Goal: Information Seeking & Learning: Learn about a topic

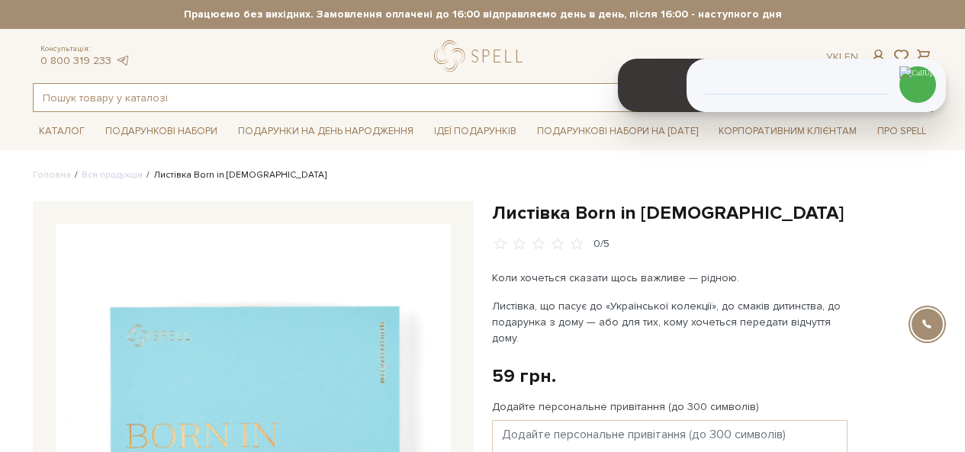
click at [227, 98] on input "text" at bounding box center [466, 97] width 864 height 27
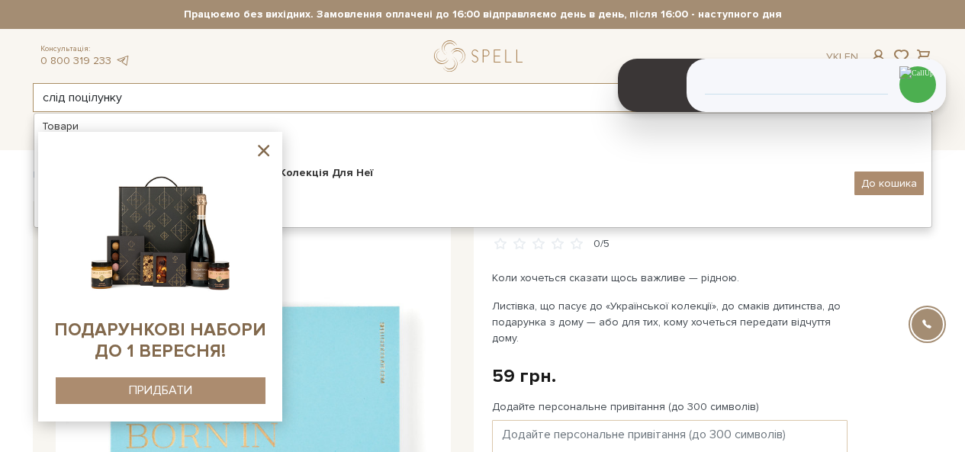
type input "слід поцілунку"
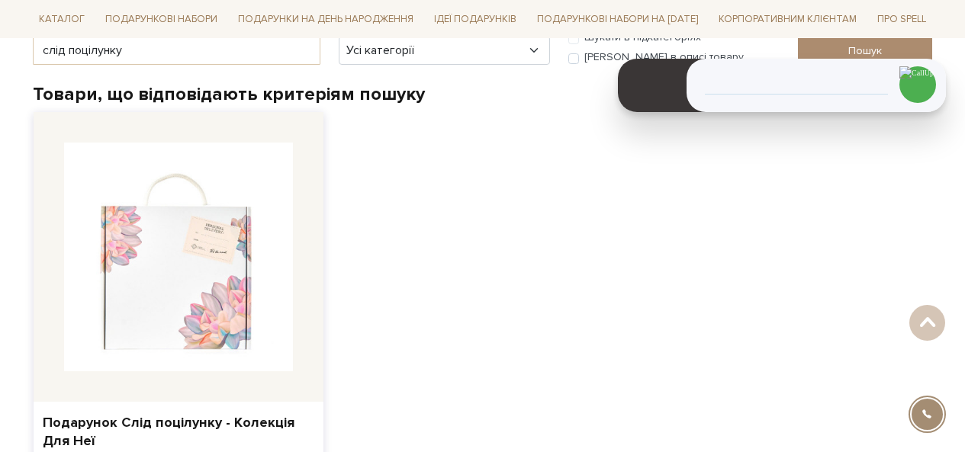
click at [185, 289] on img at bounding box center [178, 257] width 229 height 229
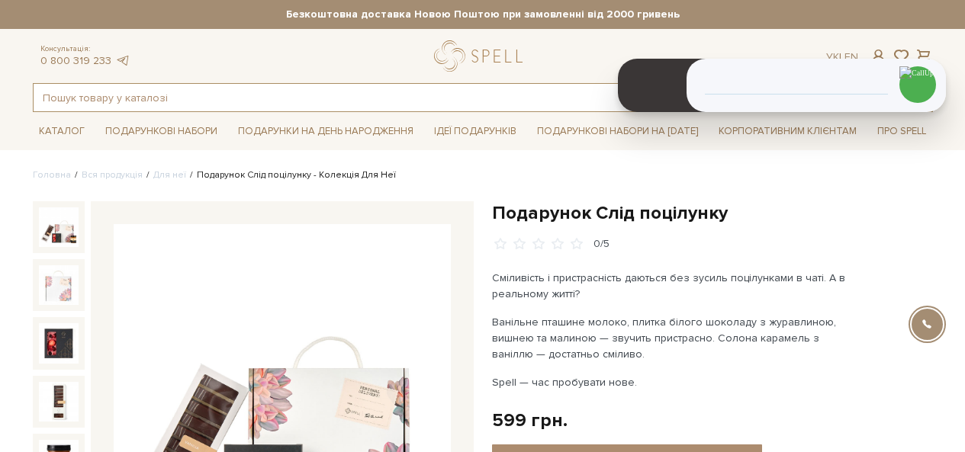
drag, startPoint x: 229, startPoint y: 111, endPoint x: 224, endPoint y: 118, distance: 8.9
click at [229, 110] on input "text" at bounding box center [466, 97] width 864 height 27
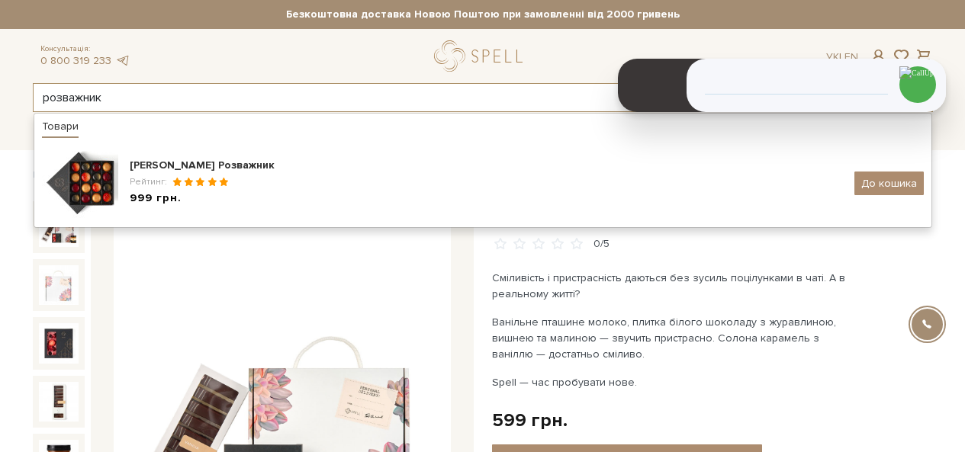
type input "розважник"
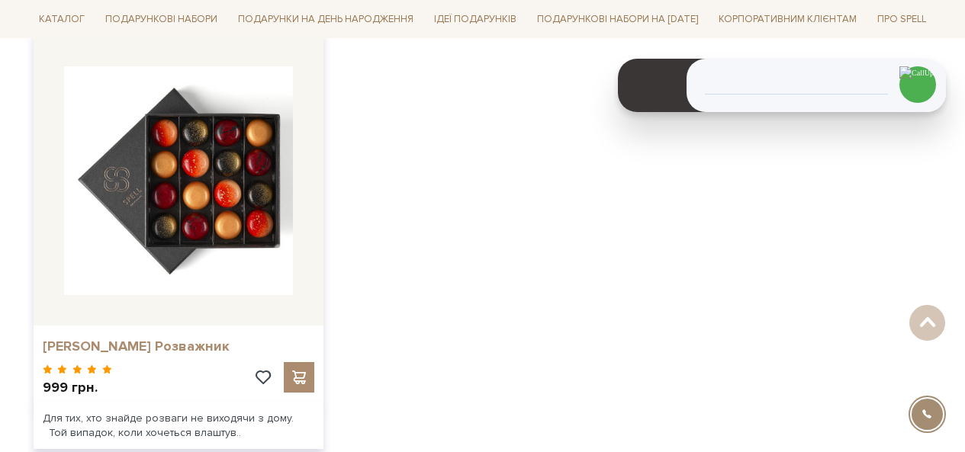
click at [154, 343] on link "Сет цукерок Розважник" at bounding box center [179, 347] width 272 height 18
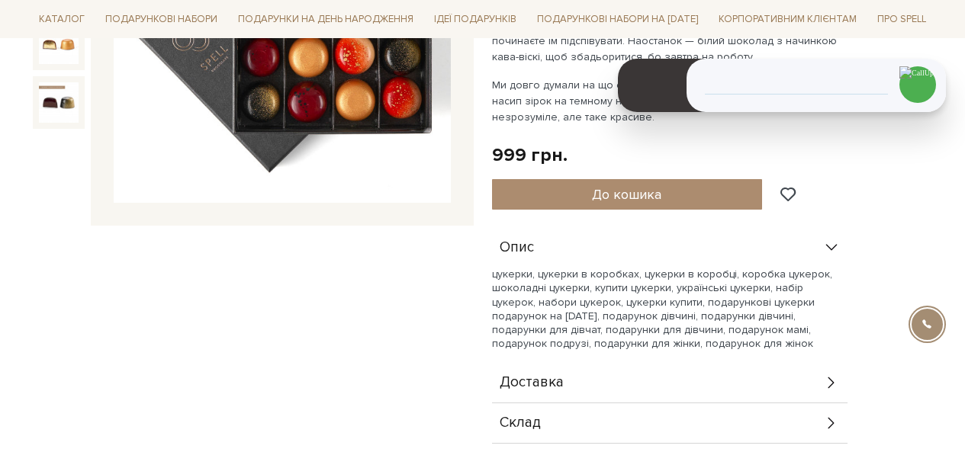
scroll to position [458, 0]
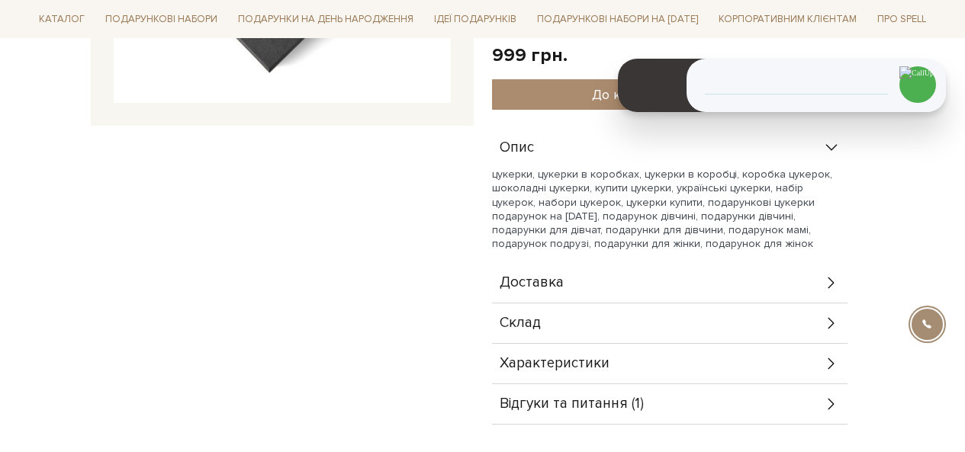
click at [565, 327] on div "Склад" at bounding box center [670, 324] width 356 height 40
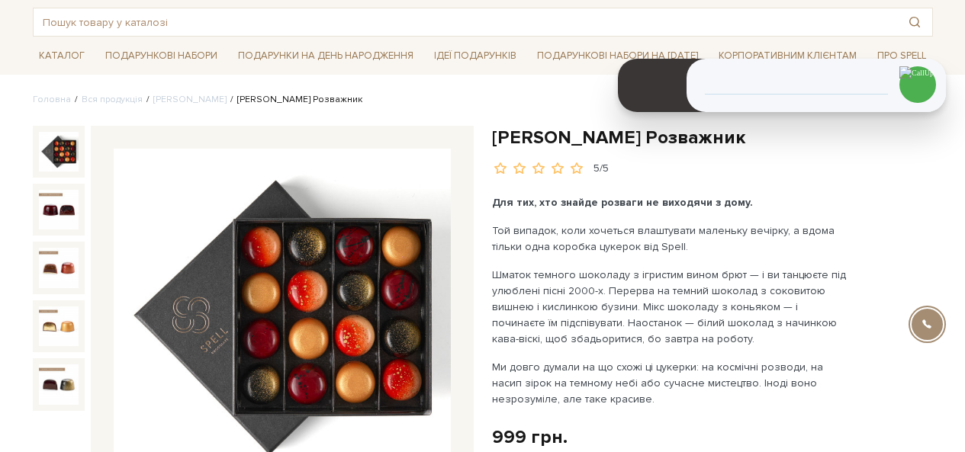
scroll to position [0, 0]
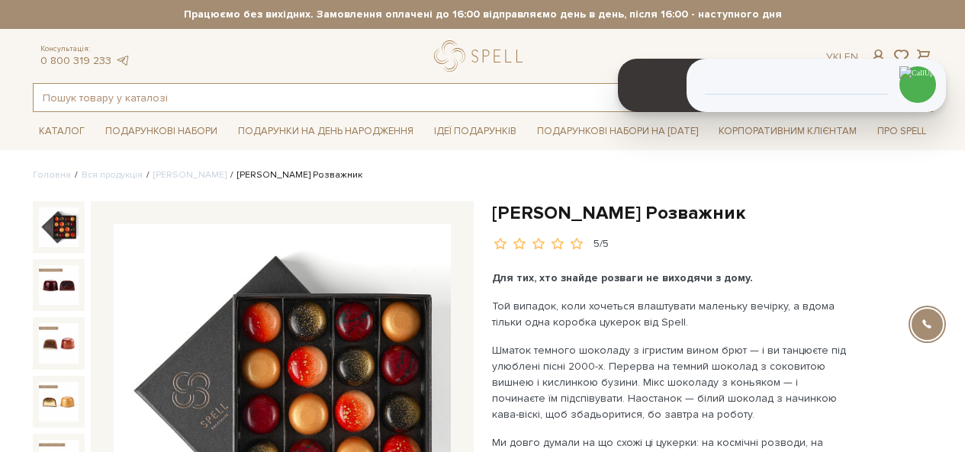
click at [286, 100] on input "text" at bounding box center [466, 97] width 864 height 27
type input "Новий початок"
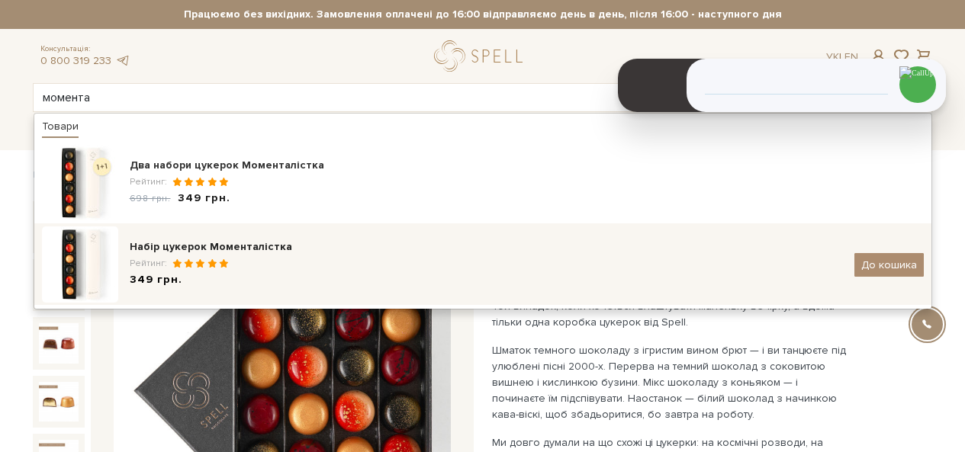
type input "момента"
click at [172, 269] on div "Рейтинг:" at bounding box center [486, 263] width 713 height 13
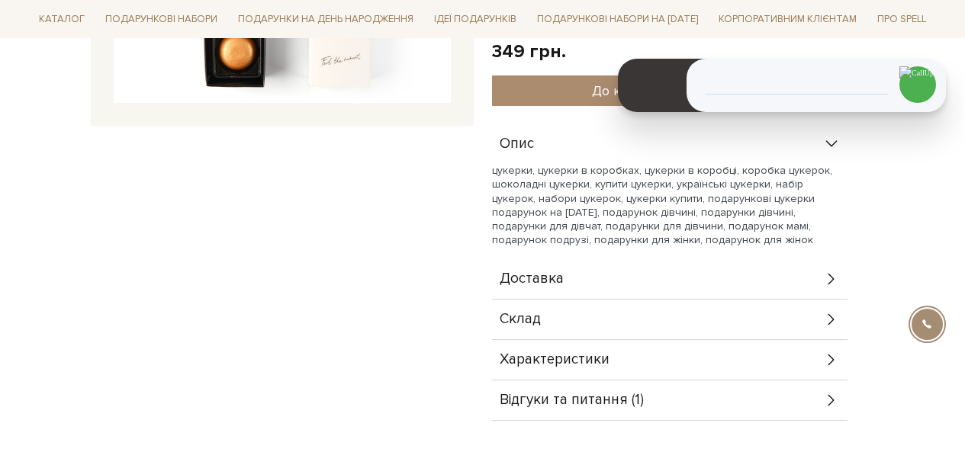
click at [568, 275] on div "Доставка" at bounding box center [670, 279] width 356 height 40
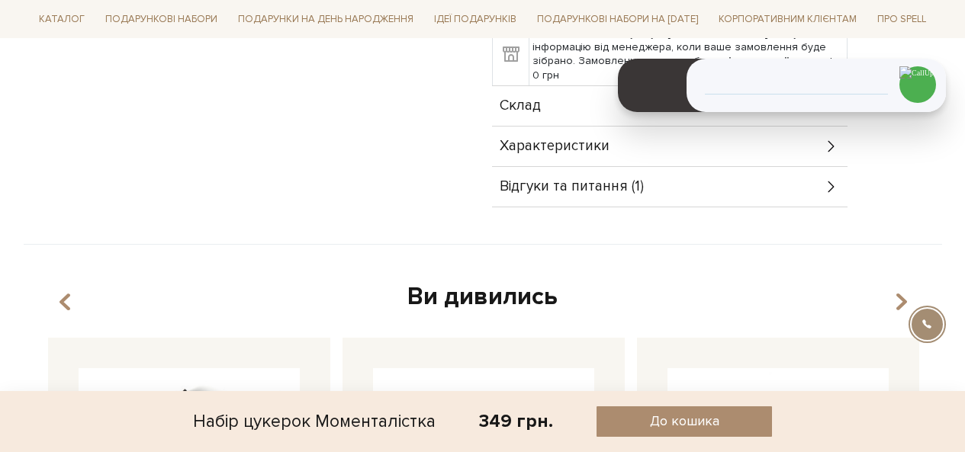
scroll to position [916, 0]
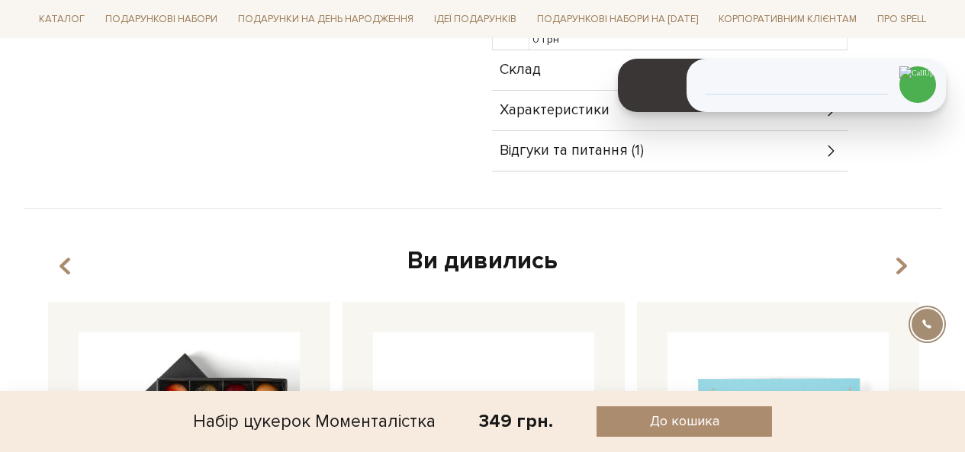
click at [525, 63] on span "Склад" at bounding box center [520, 70] width 41 height 14
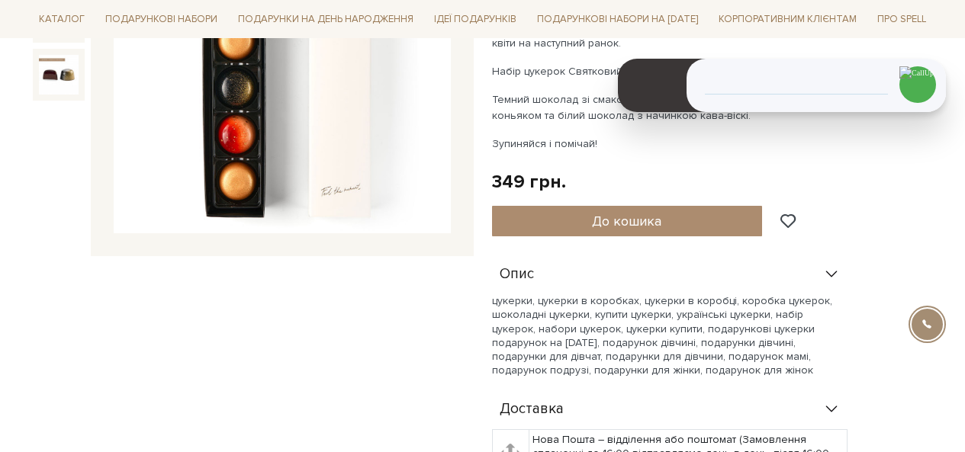
scroll to position [153, 0]
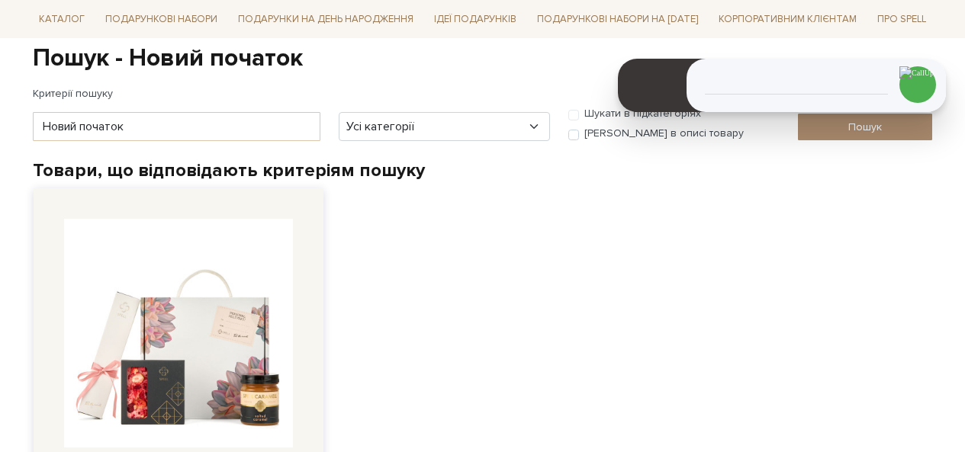
scroll to position [153, 0]
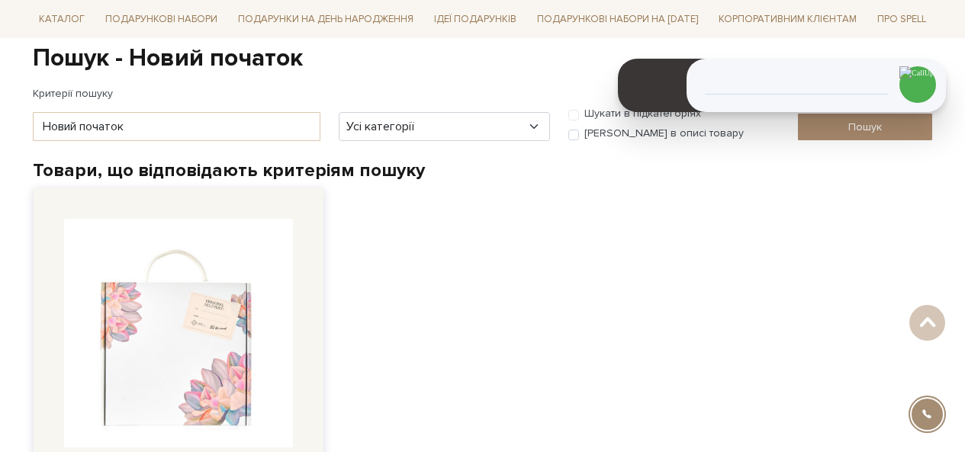
click at [262, 356] on img at bounding box center [178, 333] width 229 height 229
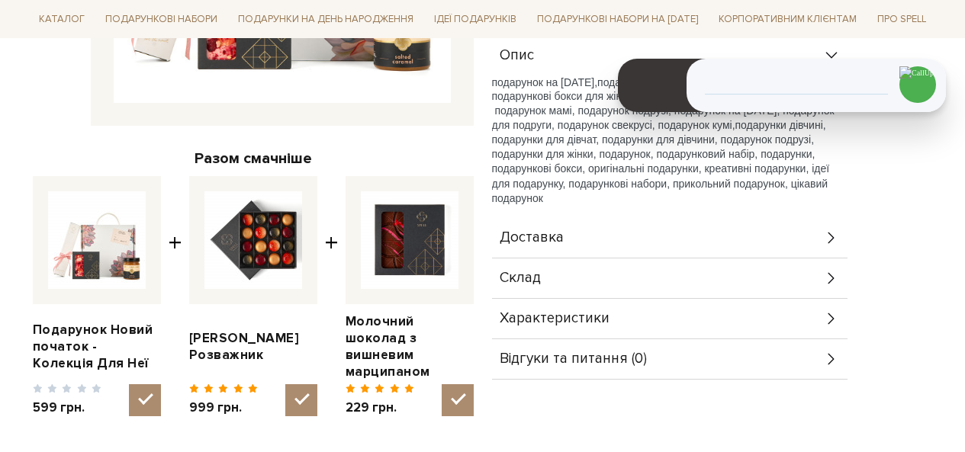
scroll to position [458, 0]
click at [559, 236] on span "Доставка" at bounding box center [532, 238] width 64 height 14
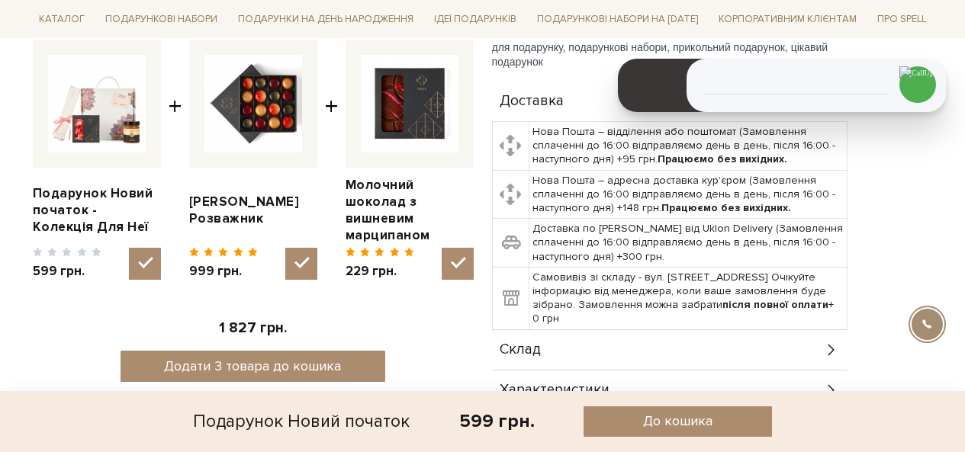
scroll to position [763, 0]
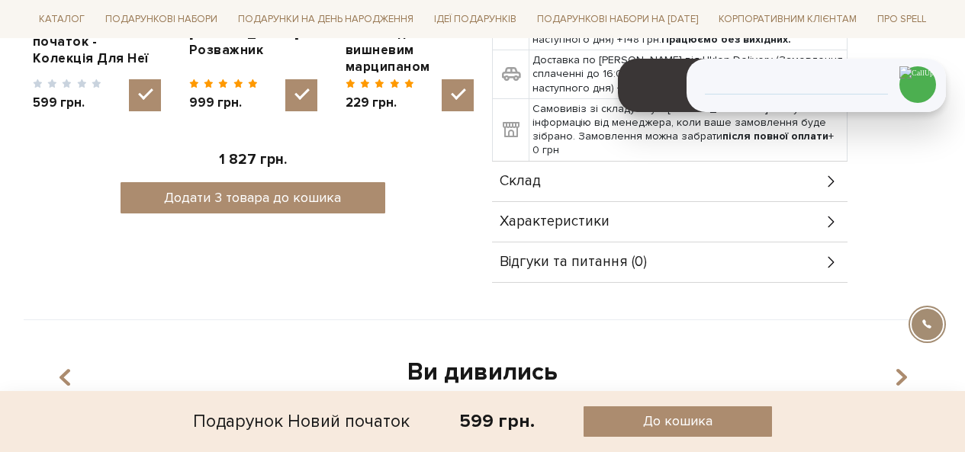
click at [563, 174] on div "Склад" at bounding box center [670, 182] width 356 height 40
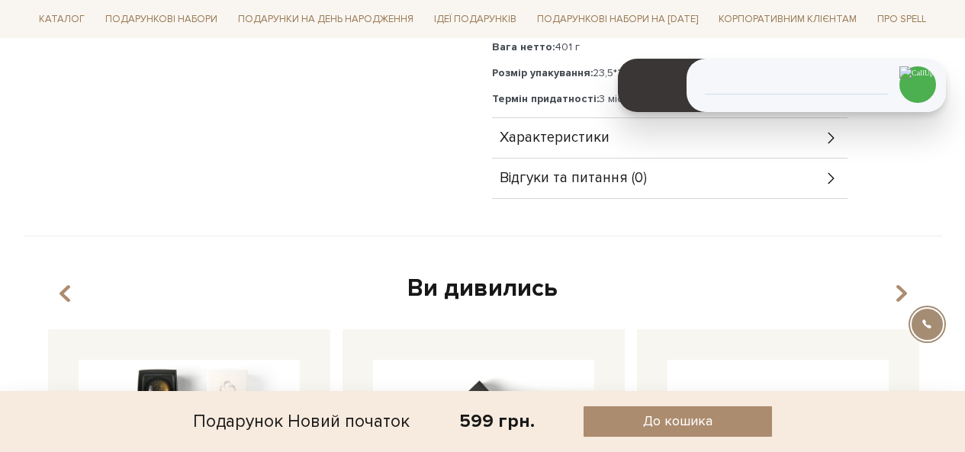
scroll to position [839, 0]
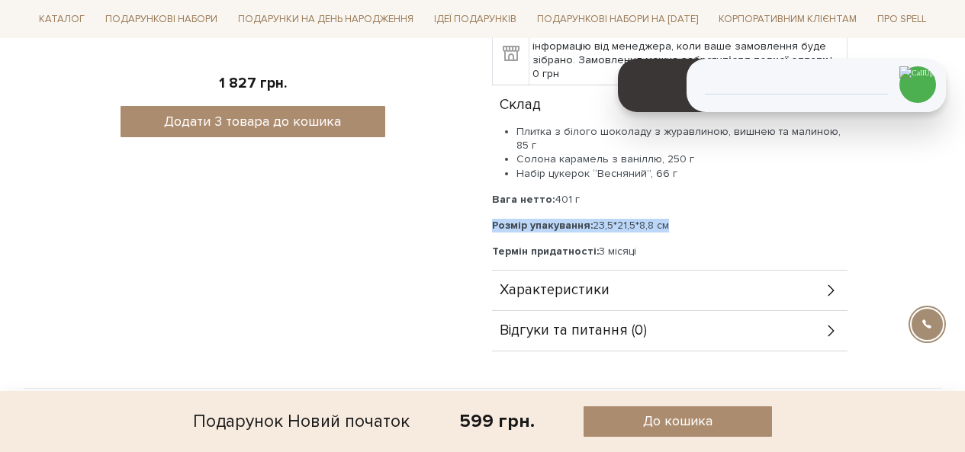
drag, startPoint x: 682, startPoint y: 225, endPoint x: 491, endPoint y: 225, distance: 190.7
click at [492, 225] on p "Розмір упакування: 23,5*21,5*8,8 см" at bounding box center [670, 226] width 356 height 14
copy p "Розмір упакування: 23,5*21,5*8,8 см"
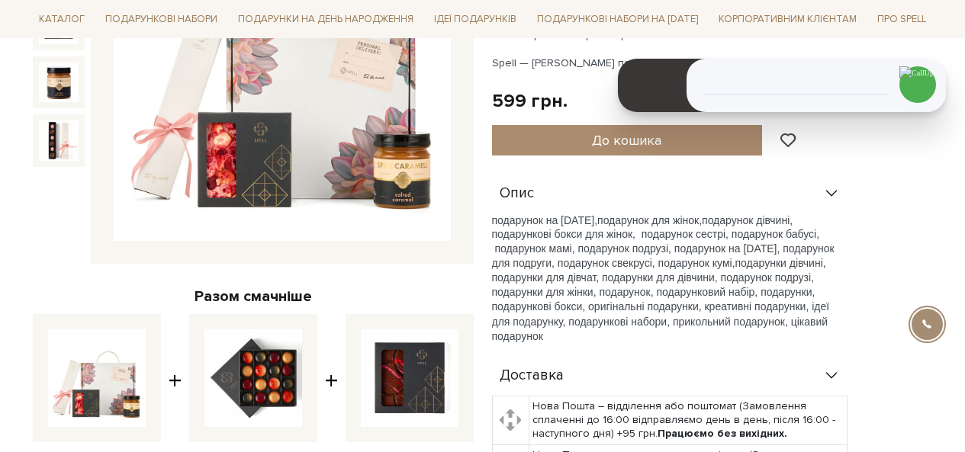
scroll to position [229, 0]
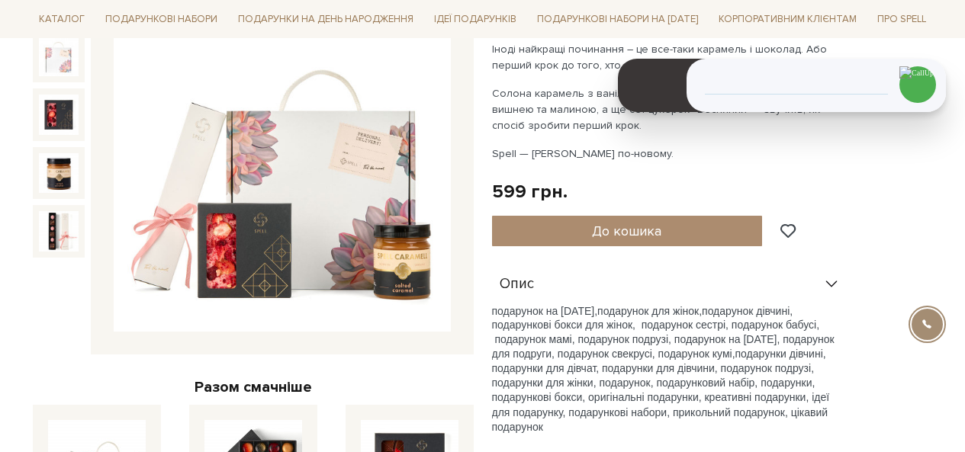
click at [379, 220] on img at bounding box center [282, 163] width 337 height 337
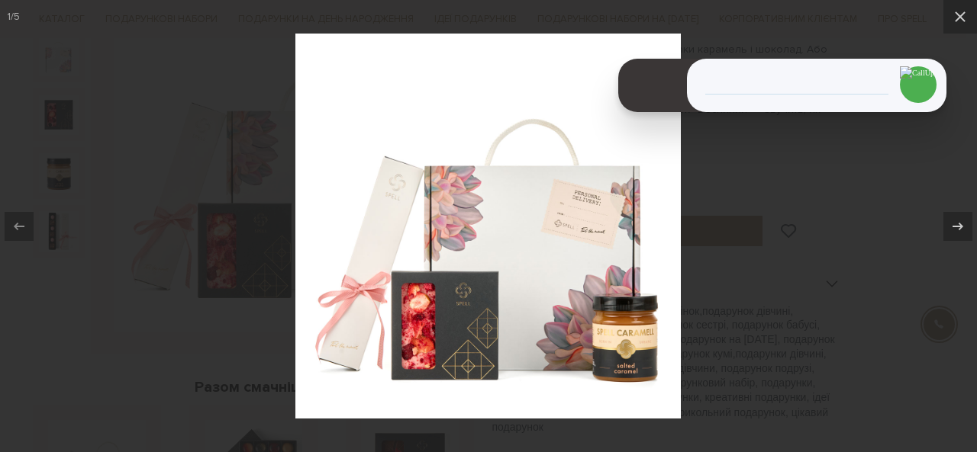
click at [774, 281] on div at bounding box center [488, 226] width 977 height 452
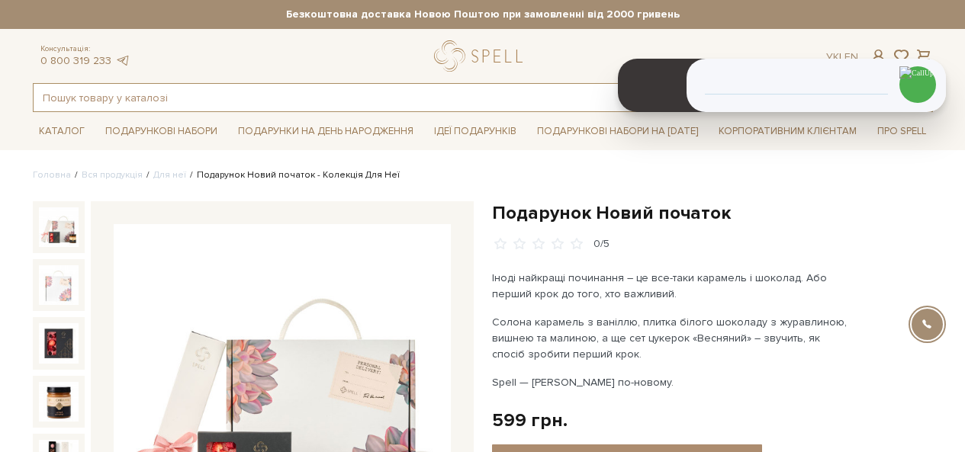
click at [327, 96] on input "text" at bounding box center [466, 97] width 864 height 27
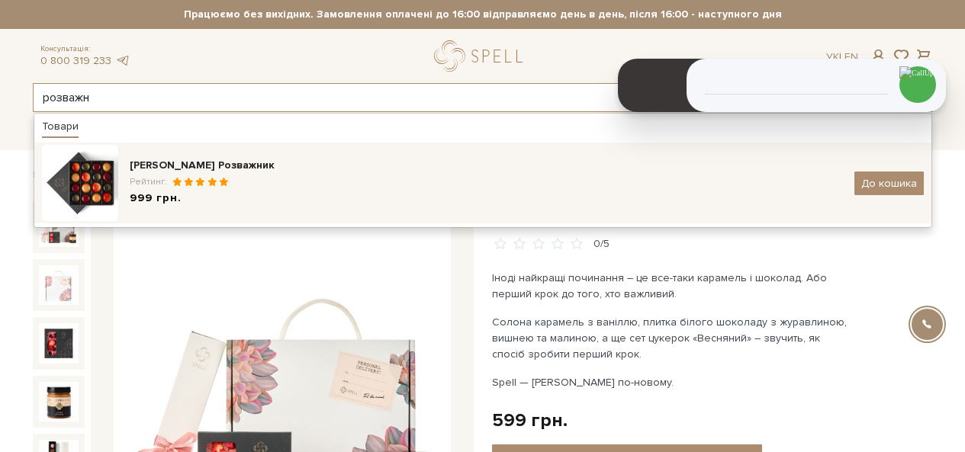
type input "розважн"
click at [226, 170] on div "[PERSON_NAME] Розважник" at bounding box center [486, 165] width 713 height 15
